Goal: Task Accomplishment & Management: Use online tool/utility

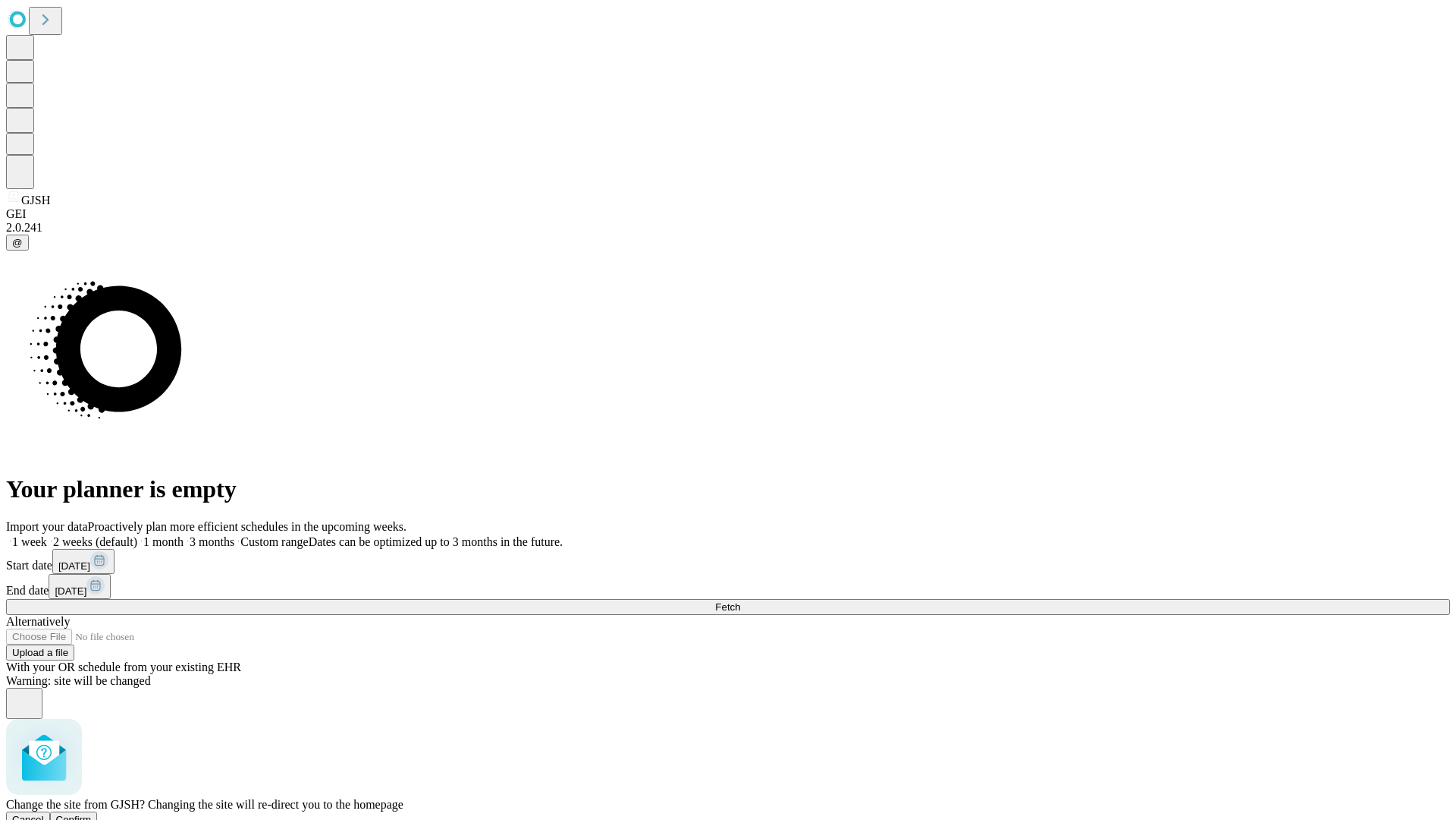
click at [92, 814] on span "Confirm" at bounding box center [74, 819] width 36 height 11
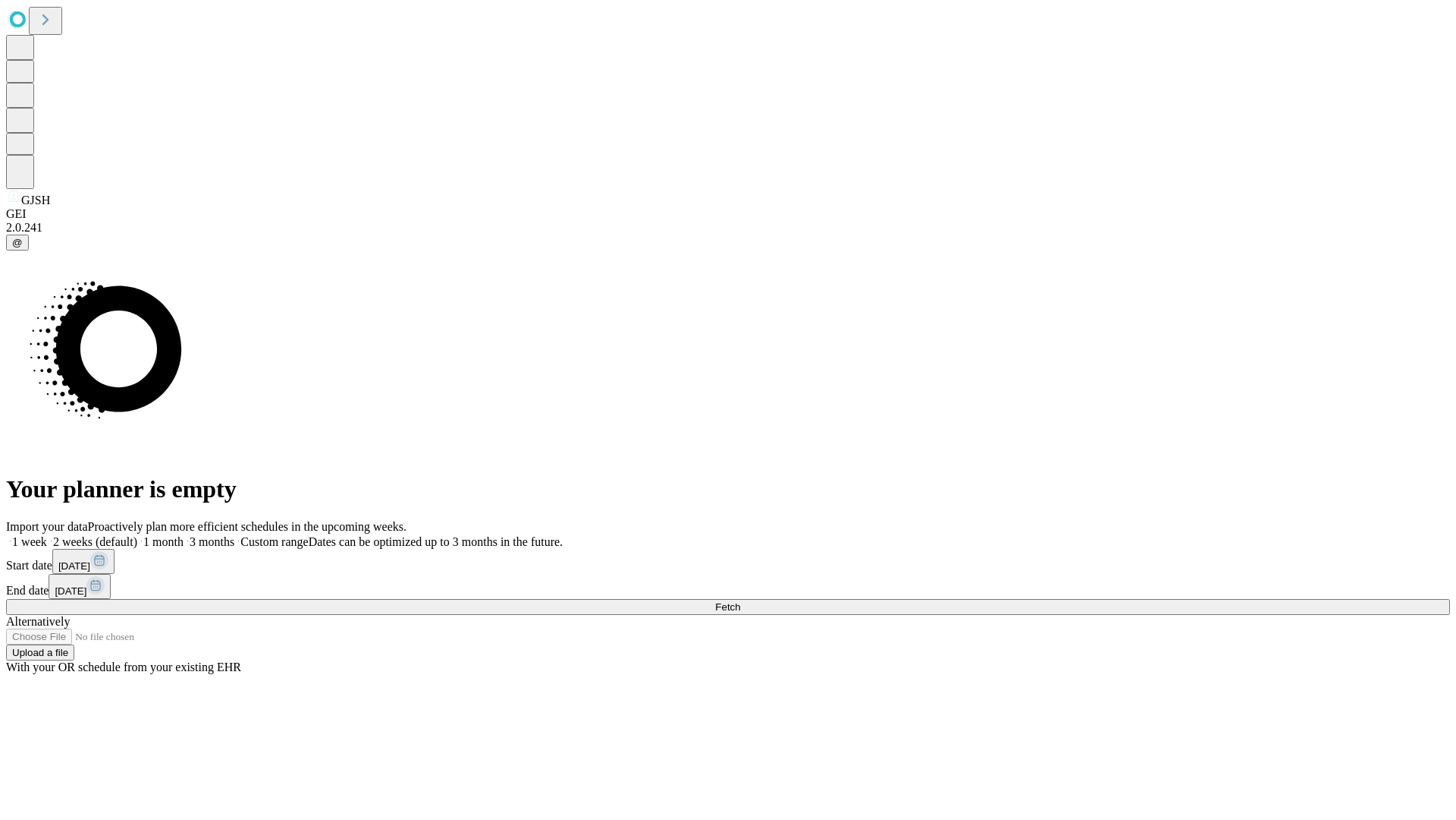
click at [47, 535] on label "1 week" at bounding box center [26, 542] width 41 height 13
click at [740, 601] on span "Fetch" at bounding box center [728, 607] width 25 height 11
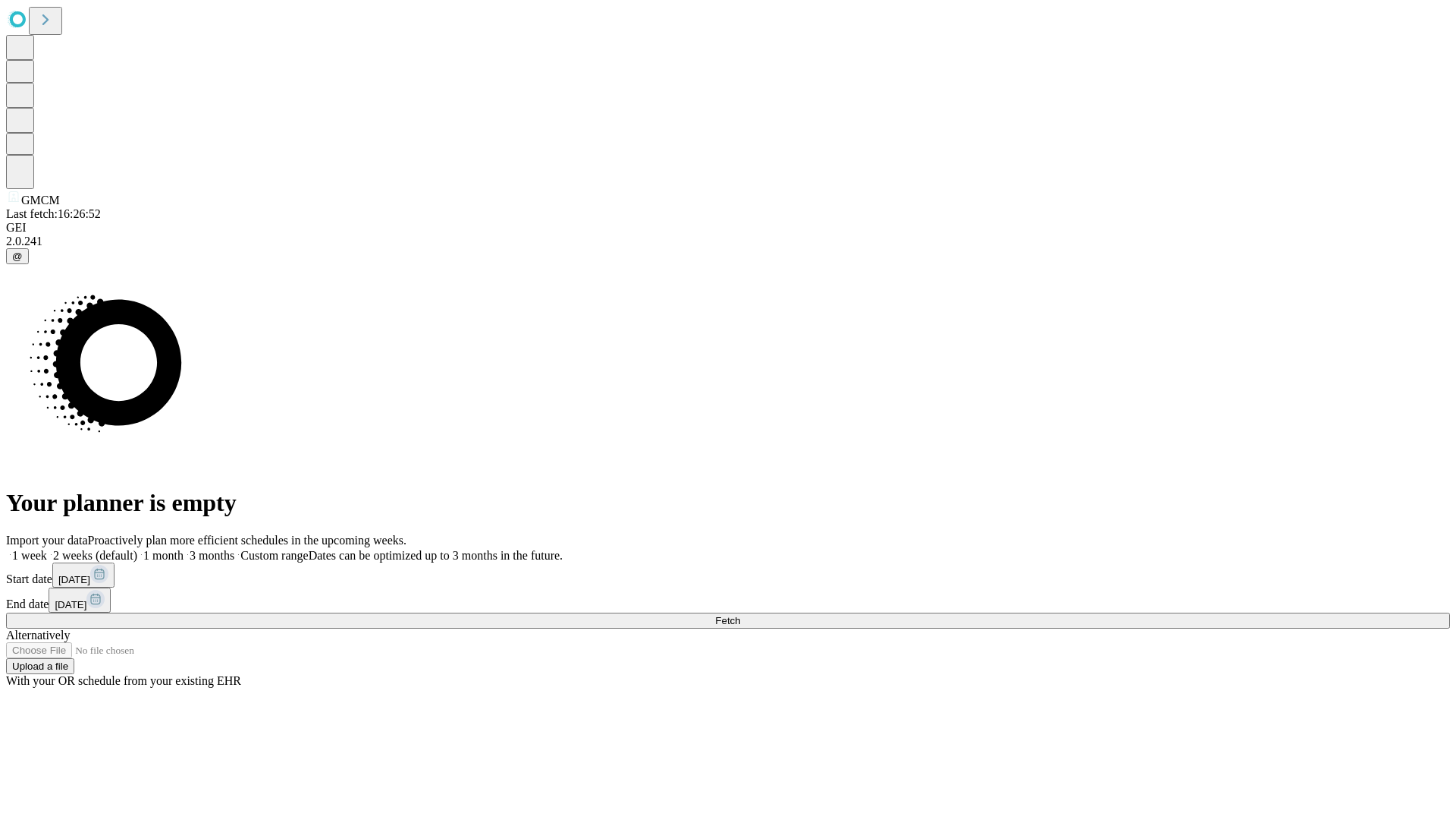
click at [47, 549] on label "1 week" at bounding box center [26, 555] width 41 height 13
click at [740, 615] on span "Fetch" at bounding box center [728, 620] width 25 height 11
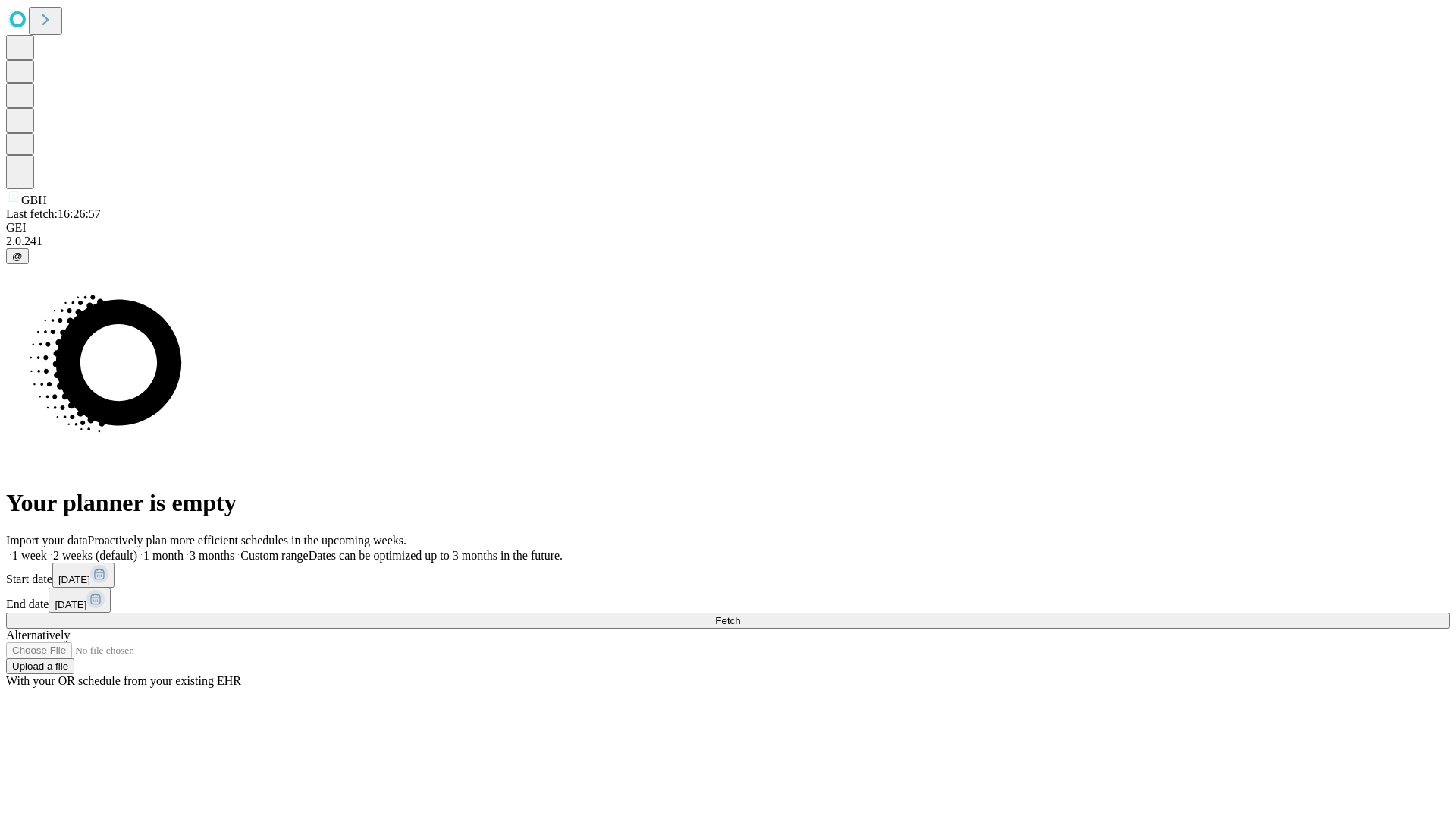
click at [47, 549] on label "1 week" at bounding box center [26, 555] width 41 height 13
click at [740, 615] on span "Fetch" at bounding box center [728, 620] width 25 height 11
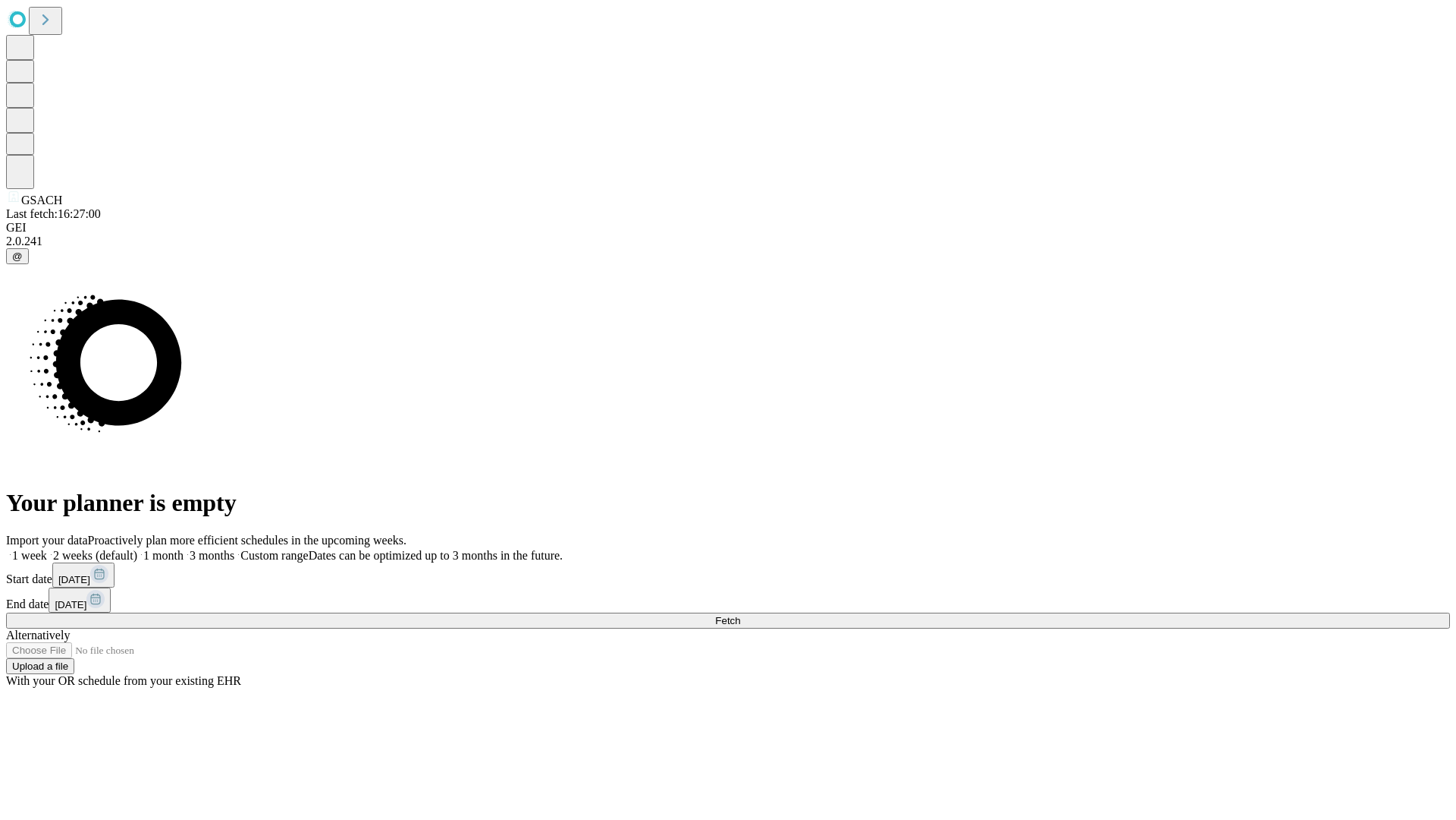
click at [47, 549] on label "1 week" at bounding box center [26, 555] width 41 height 13
click at [740, 615] on span "Fetch" at bounding box center [728, 620] width 25 height 11
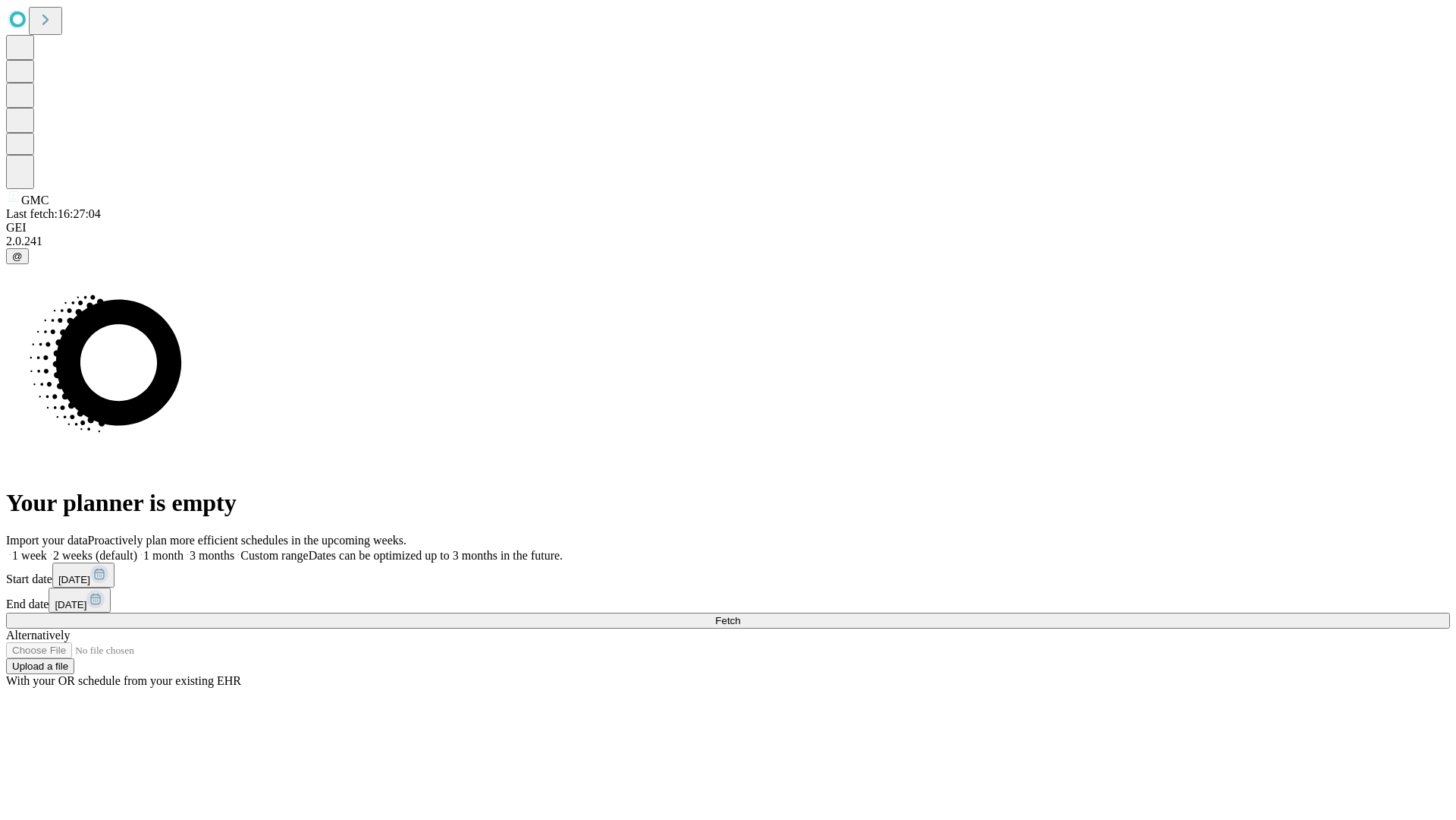
click at [47, 549] on label "1 week" at bounding box center [26, 555] width 41 height 13
click at [740, 615] on span "Fetch" at bounding box center [728, 620] width 25 height 11
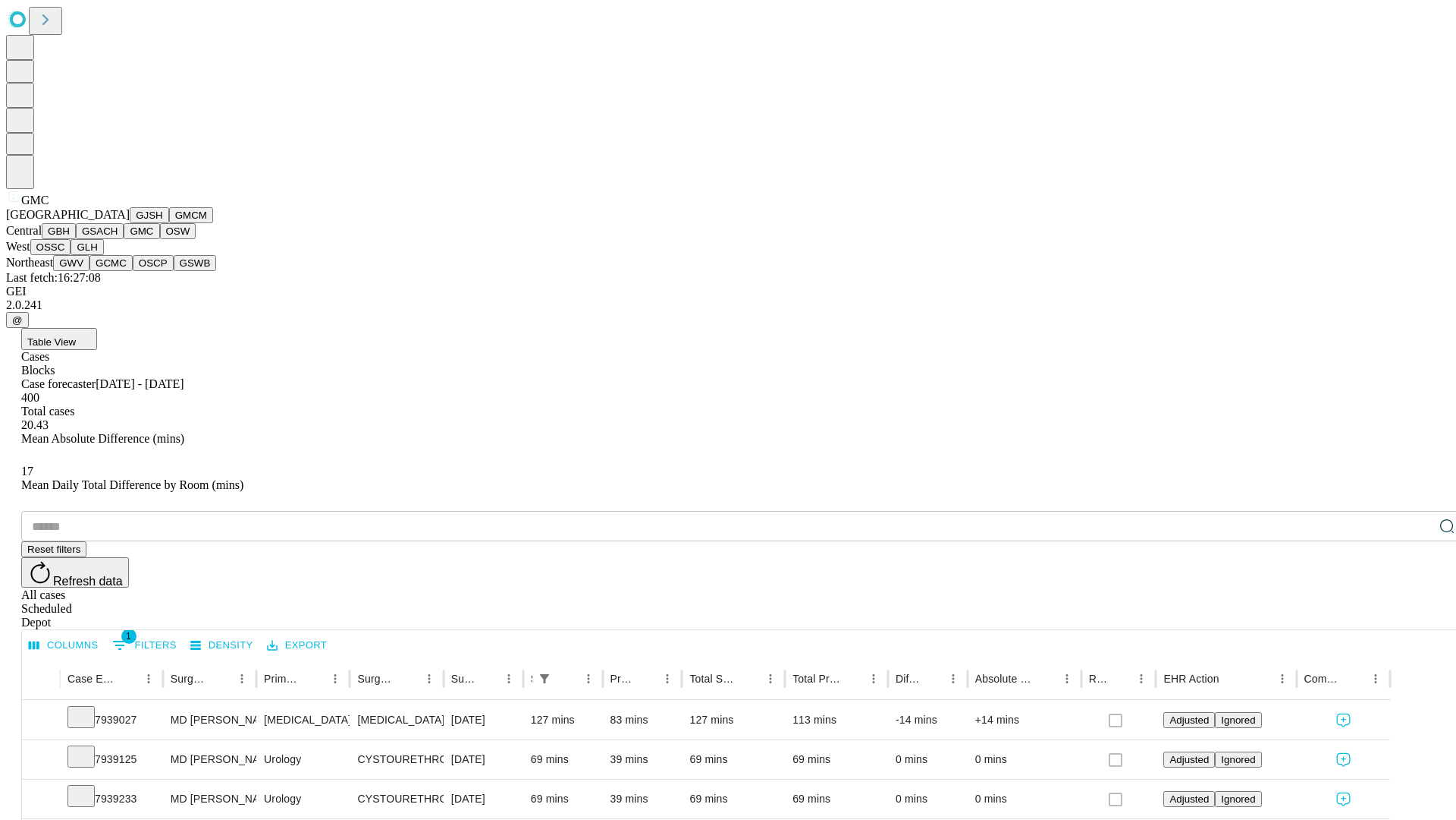
click at [160, 239] on button "OSW" at bounding box center [179, 231] width 36 height 16
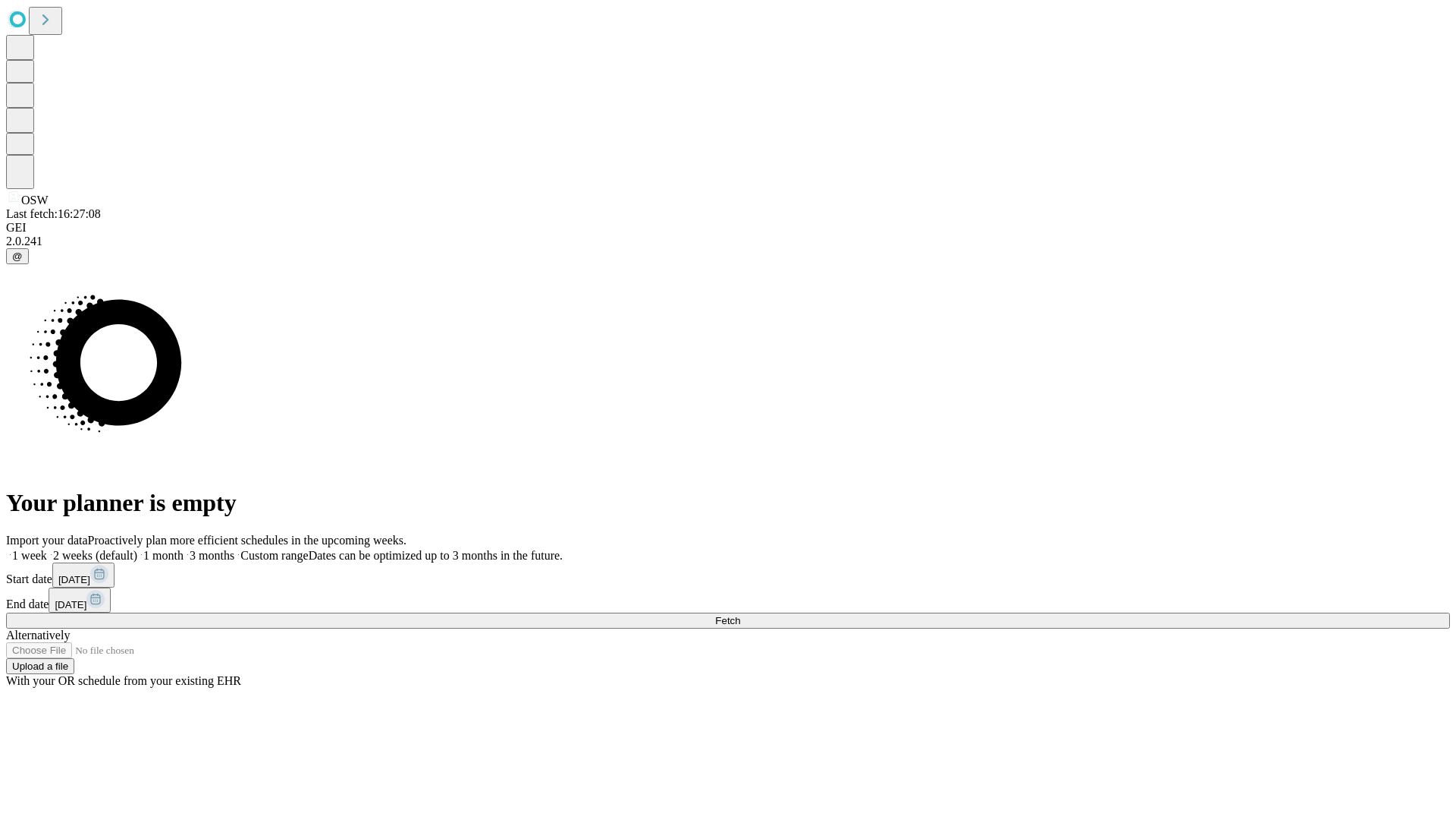
click at [47, 549] on label "1 week" at bounding box center [26, 555] width 41 height 13
click at [740, 615] on span "Fetch" at bounding box center [728, 620] width 25 height 11
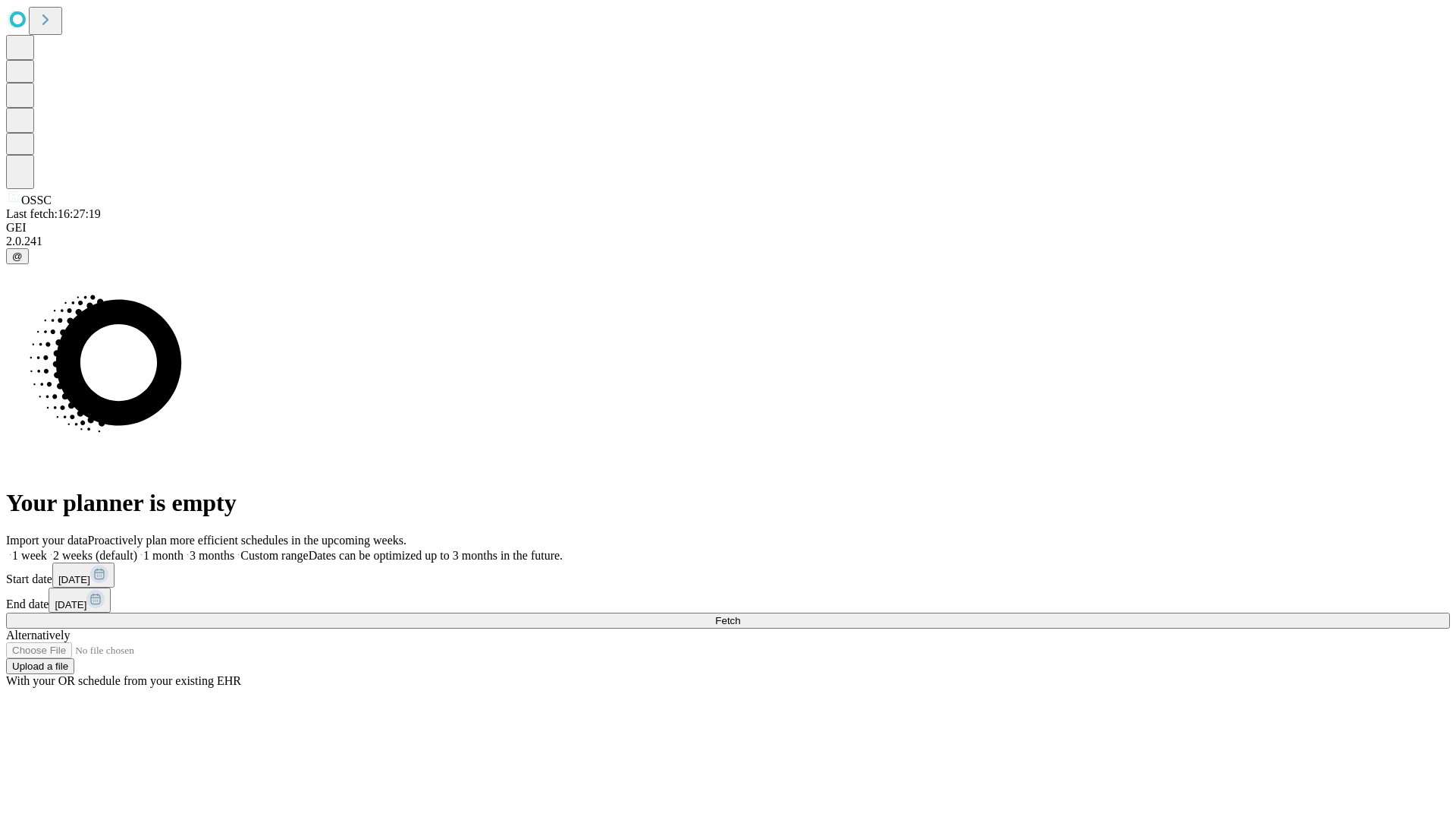
click at [740, 615] on span "Fetch" at bounding box center [728, 620] width 25 height 11
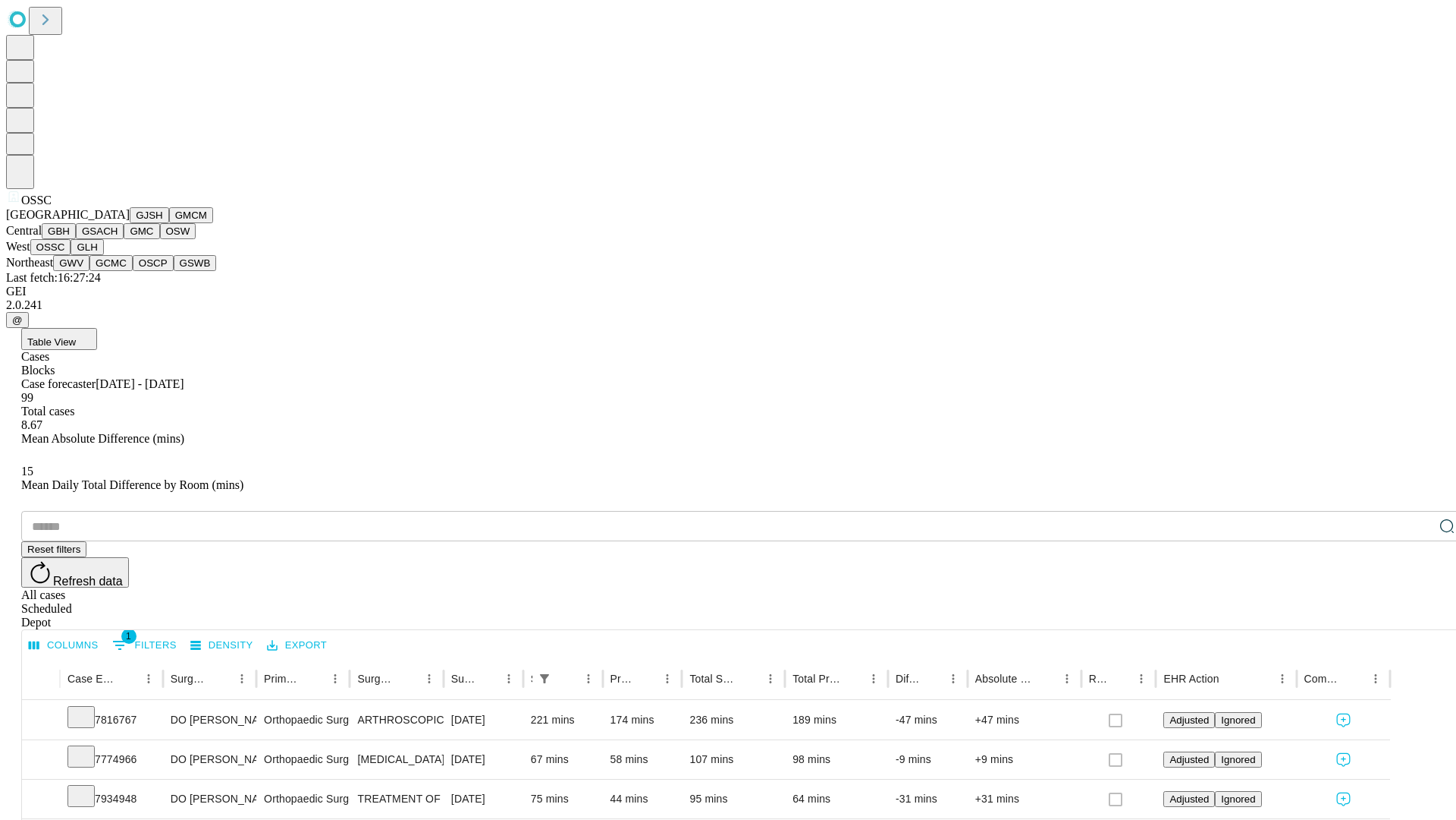
click at [103, 255] on button "GLH" at bounding box center [87, 246] width 33 height 16
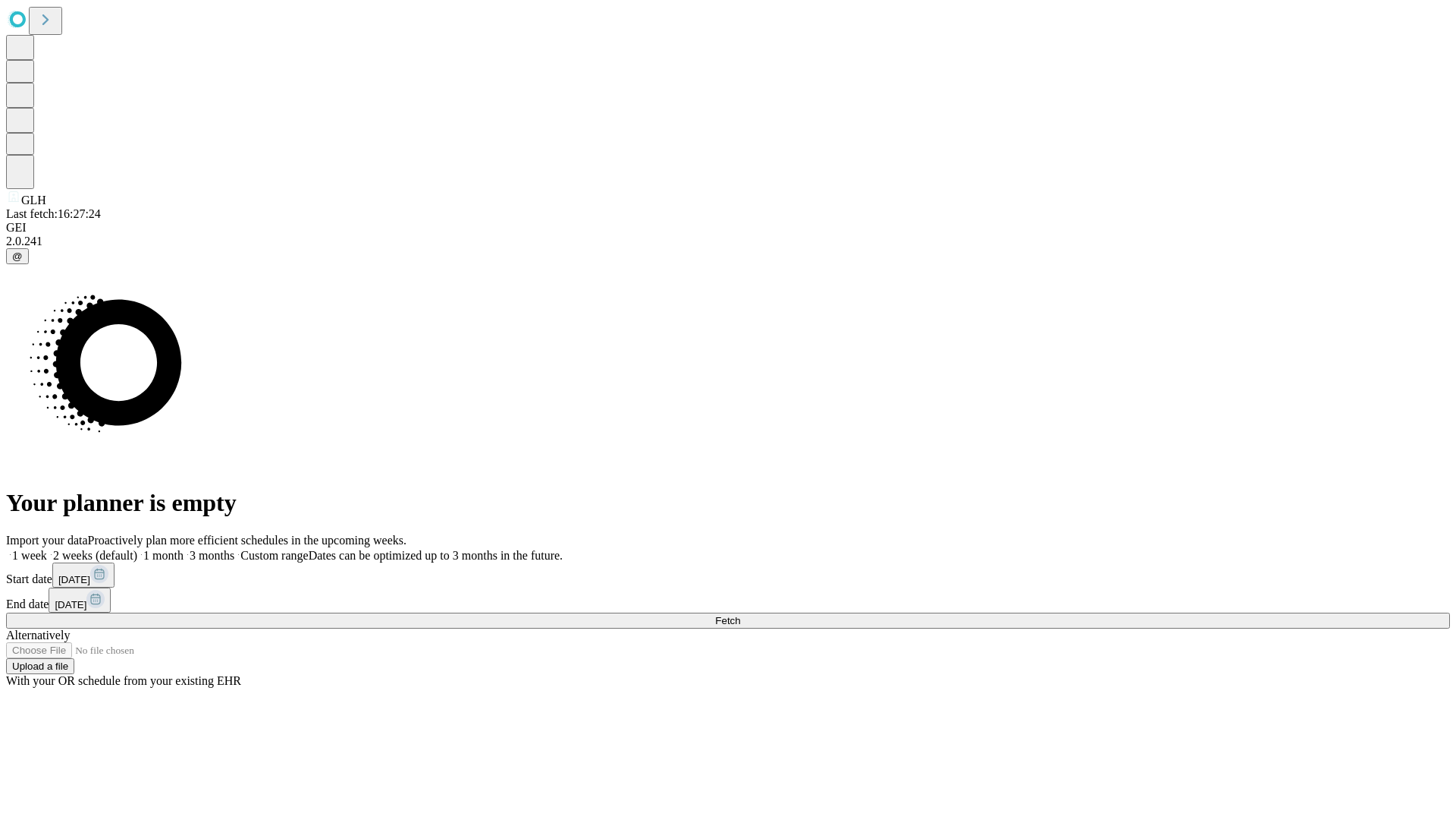
click at [47, 549] on label "1 week" at bounding box center [26, 555] width 41 height 13
click at [740, 615] on span "Fetch" at bounding box center [728, 620] width 25 height 11
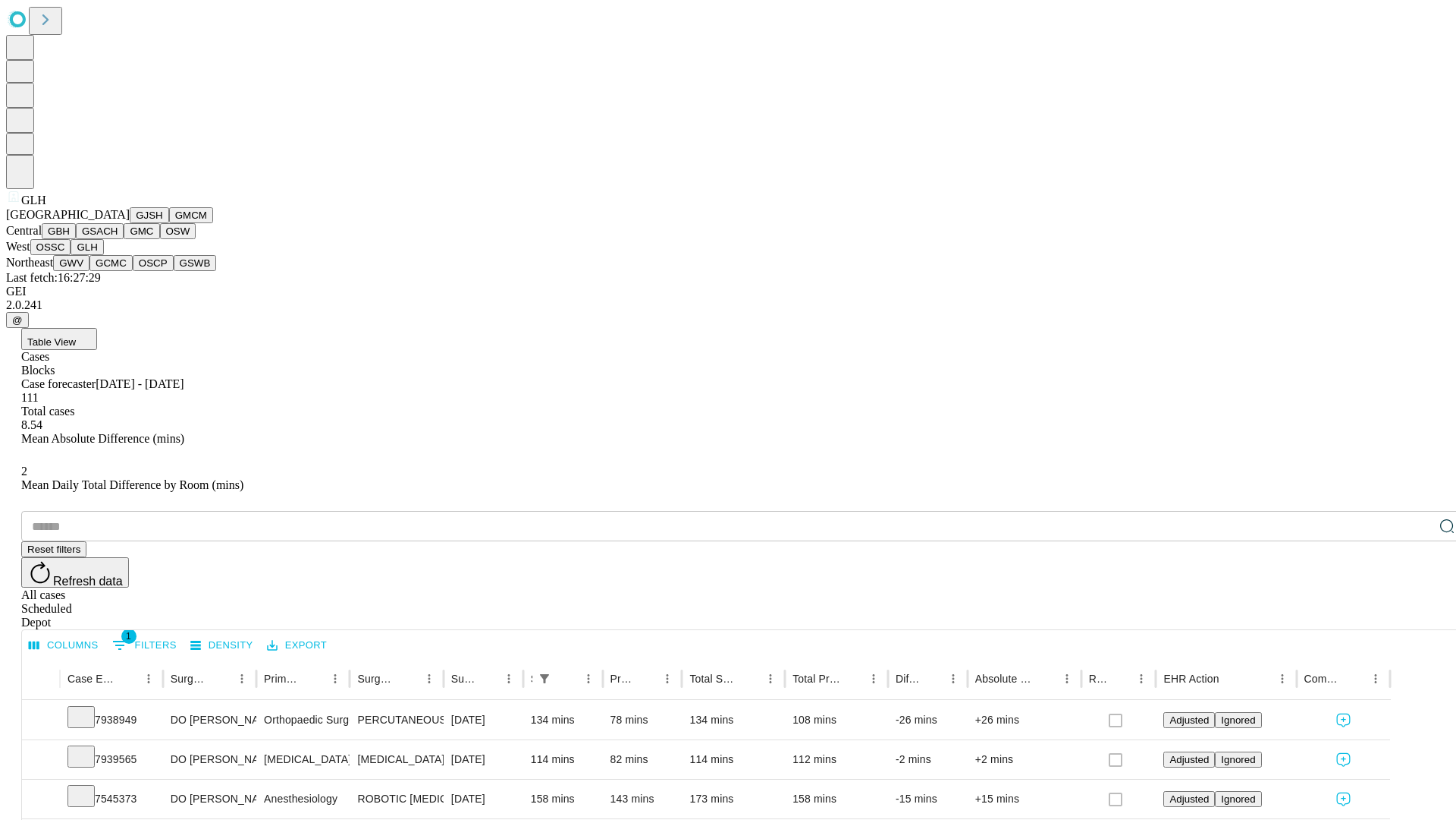
click at [89, 271] on button "GWV" at bounding box center [71, 263] width 36 height 16
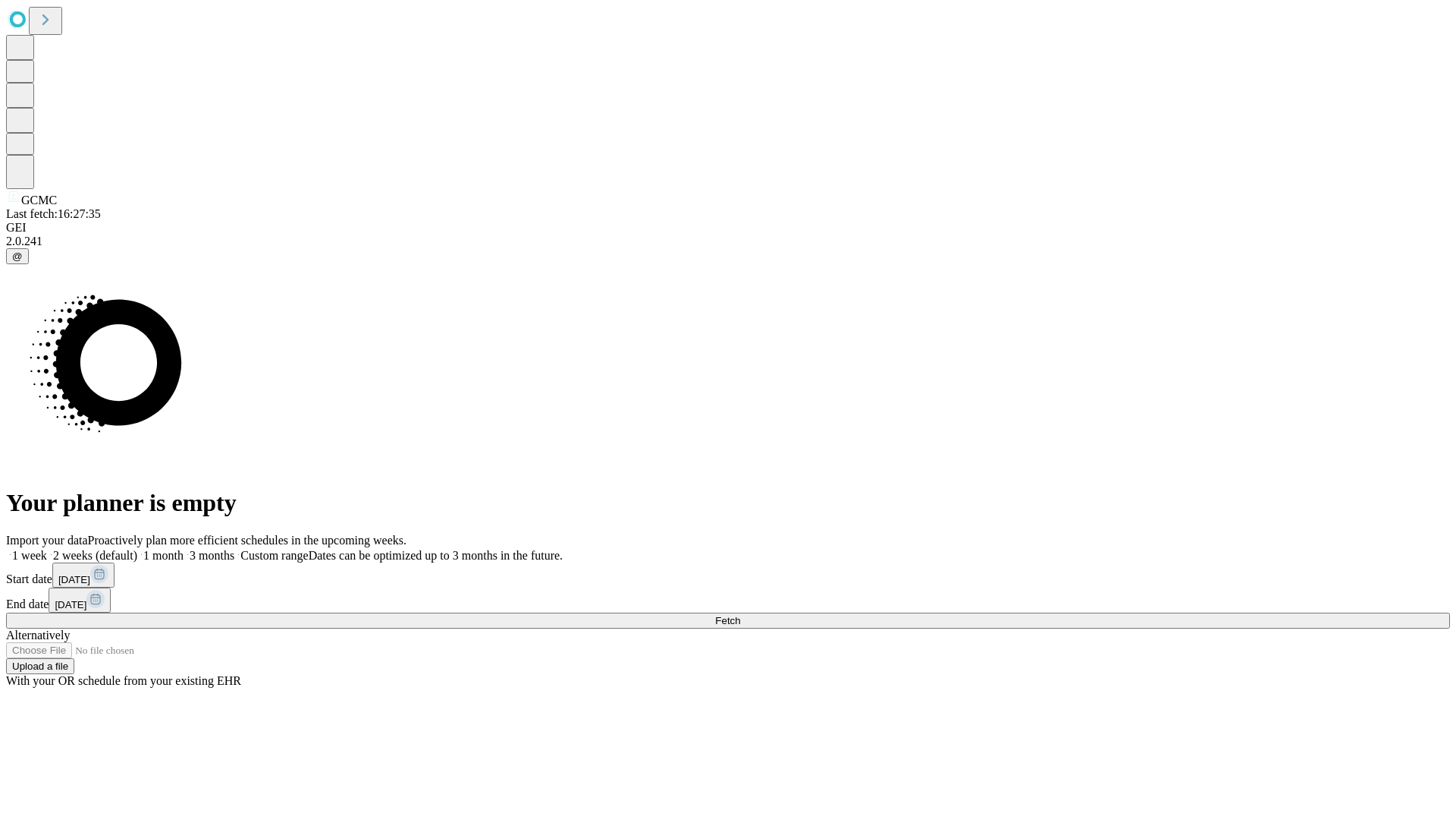
click at [47, 549] on label "1 week" at bounding box center [26, 555] width 41 height 13
click at [740, 615] on span "Fetch" at bounding box center [728, 620] width 25 height 11
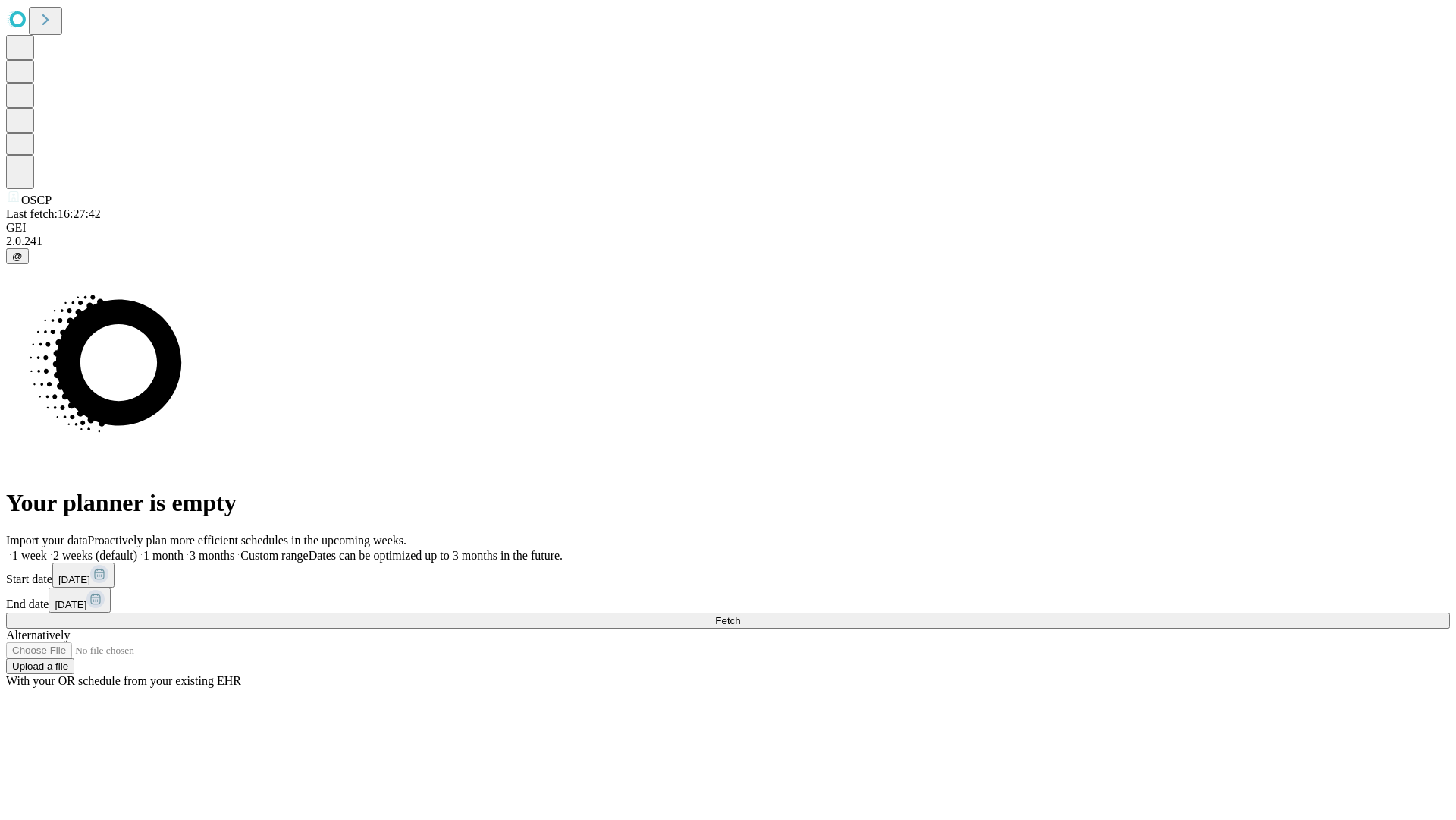
click at [47, 549] on label "1 week" at bounding box center [26, 555] width 41 height 13
click at [740, 615] on span "Fetch" at bounding box center [728, 620] width 25 height 11
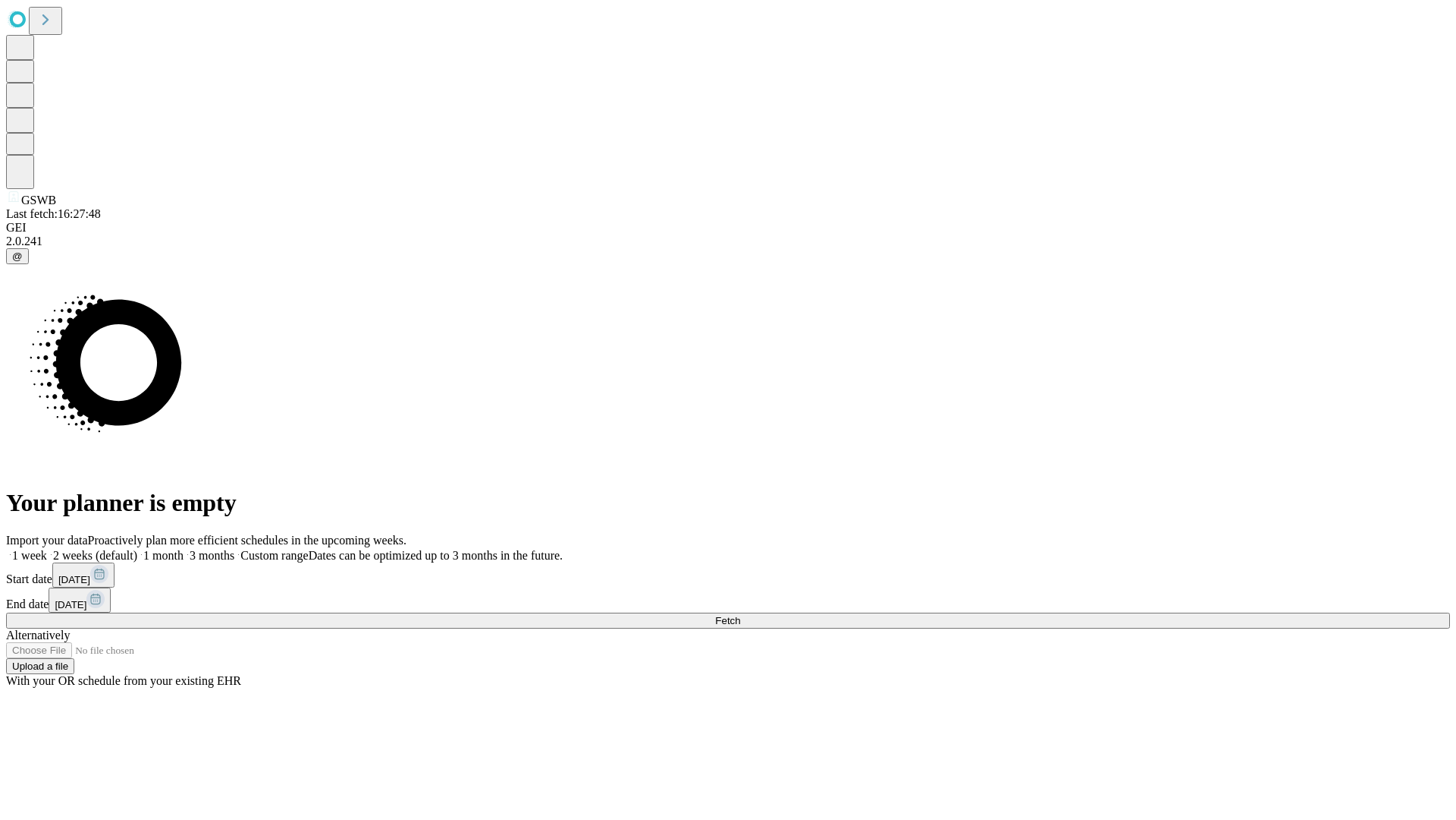
click at [47, 549] on label "1 week" at bounding box center [26, 555] width 41 height 13
click at [740, 615] on span "Fetch" at bounding box center [728, 620] width 25 height 11
